Goal: Task Accomplishment & Management: Use online tool/utility

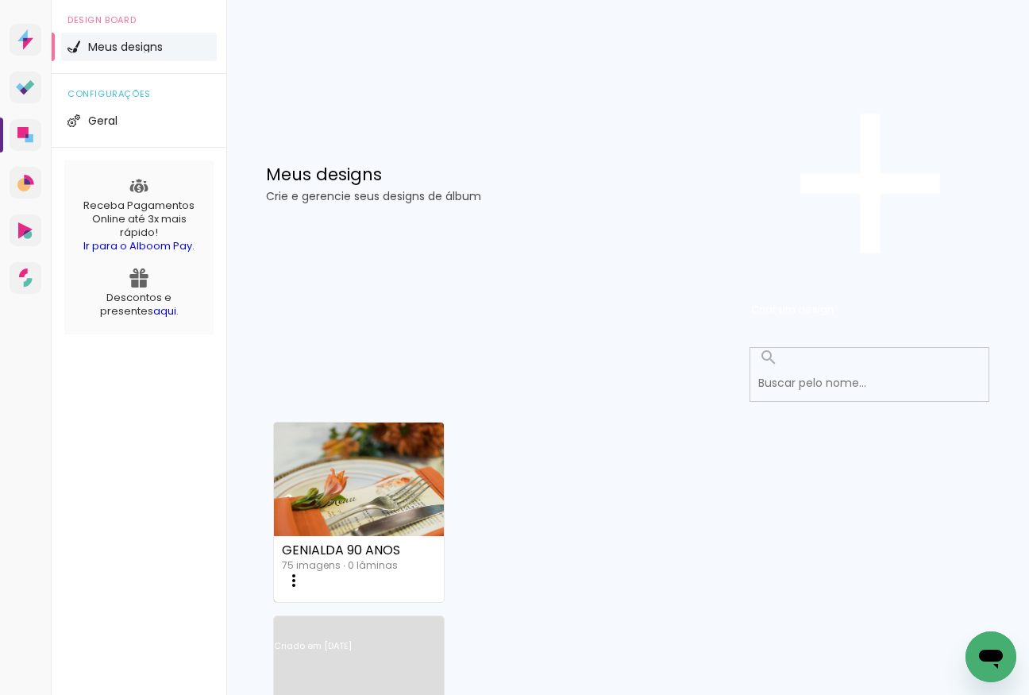
click at [444, 622] on link "Criado em [DATE]" at bounding box center [359, 667] width 170 height 90
